Goal: Information Seeking & Learning: Check status

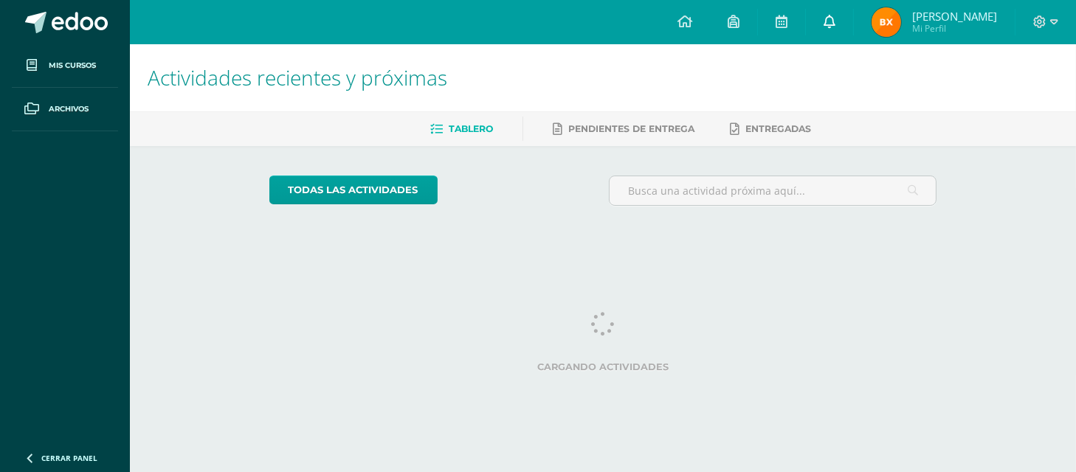
drag, startPoint x: 0, startPoint y: 0, endPoint x: 832, endPoint y: 35, distance: 832.8
click at [832, 35] on link at bounding box center [829, 22] width 47 height 44
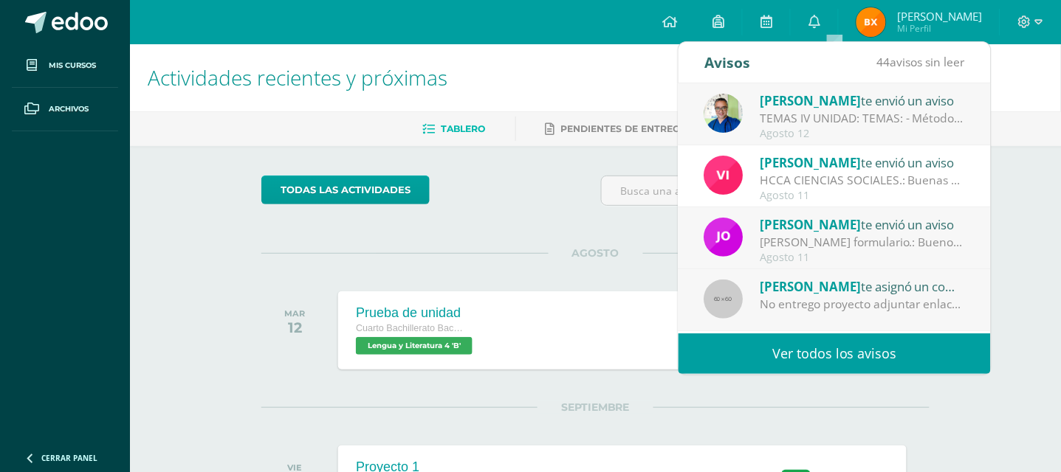
click at [807, 360] on link "Ver todos los avisos" at bounding box center [834, 354] width 312 height 41
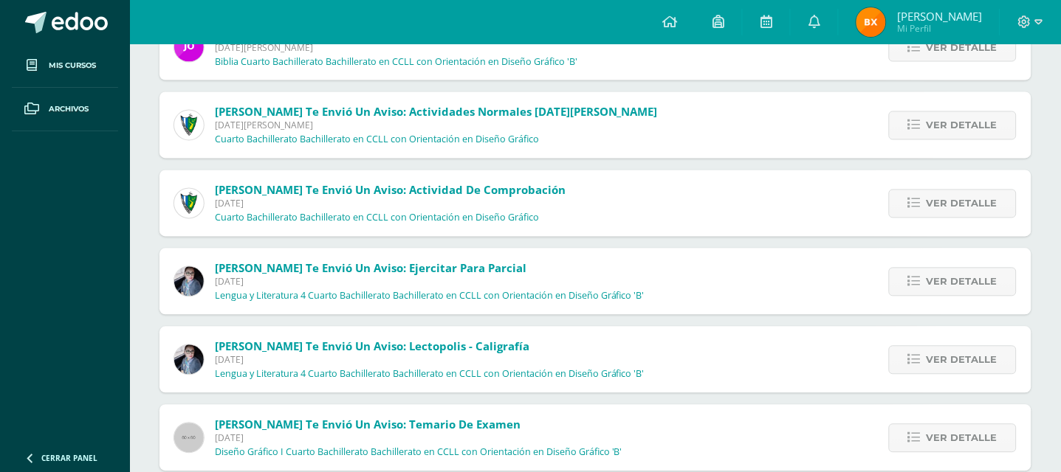
scroll to position [562, 0]
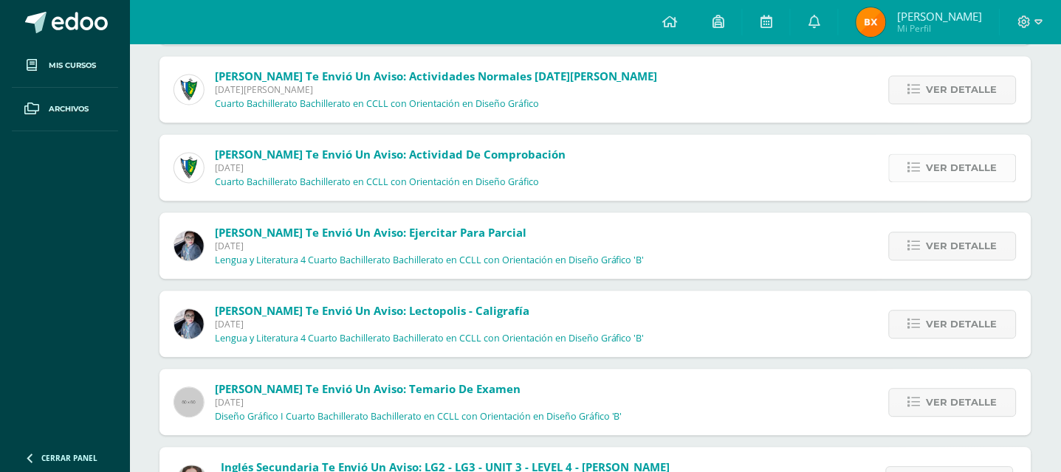
click at [927, 171] on link "Ver detalle" at bounding box center [953, 168] width 128 height 29
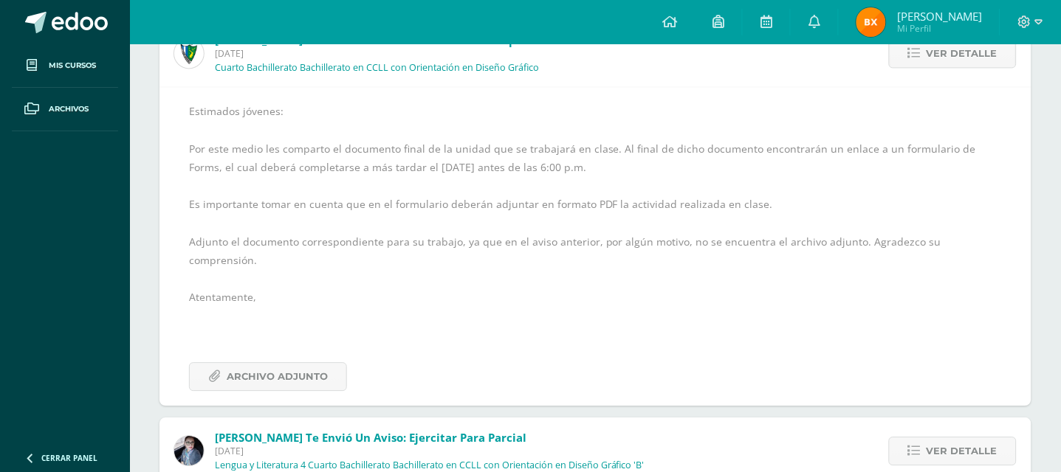
scroll to position [688, 0]
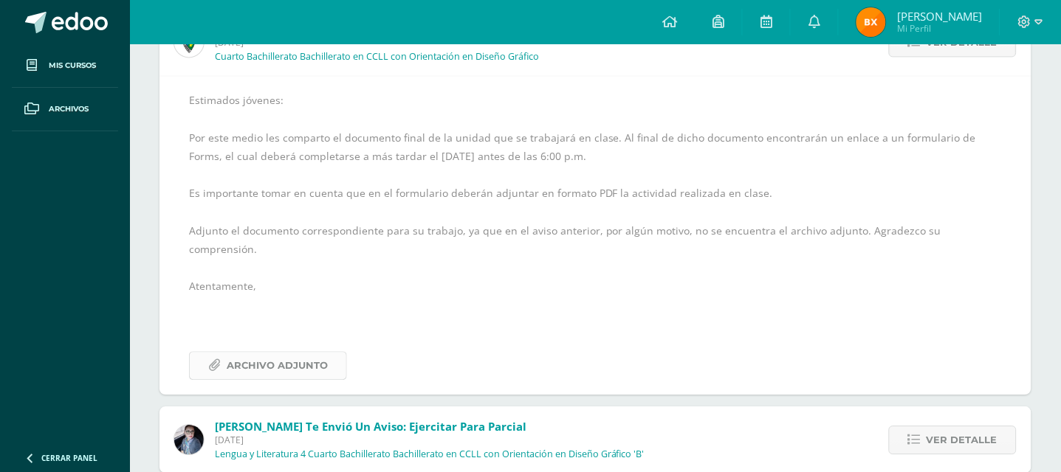
click at [273, 355] on span "Archivo Adjunto" at bounding box center [277, 365] width 101 height 27
click at [272, 352] on span "Archivo Adjunto" at bounding box center [277, 365] width 101 height 27
